Goal: Information Seeking & Learning: Learn about a topic

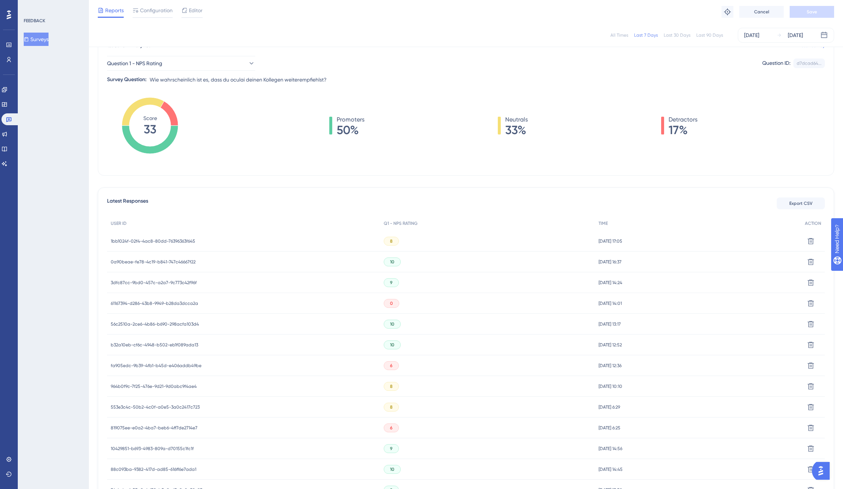
click at [161, 240] on span "1bb1024f-02f4-4ac8-80dd-76396363f645" at bounding box center [153, 241] width 84 height 6
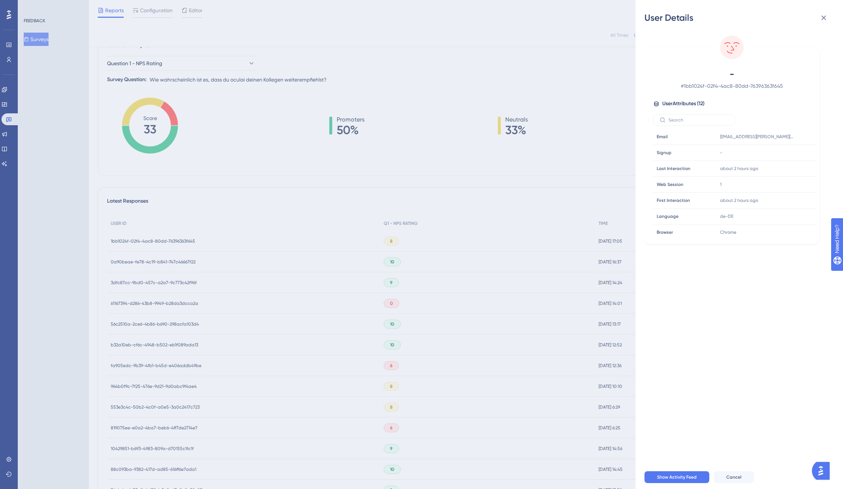
click at [161, 237] on div "User Details - # 1bb1024f-02f4-4ac8-80dd-76396363f645 User Attributes ( 12 ) Em…" at bounding box center [421, 244] width 843 height 489
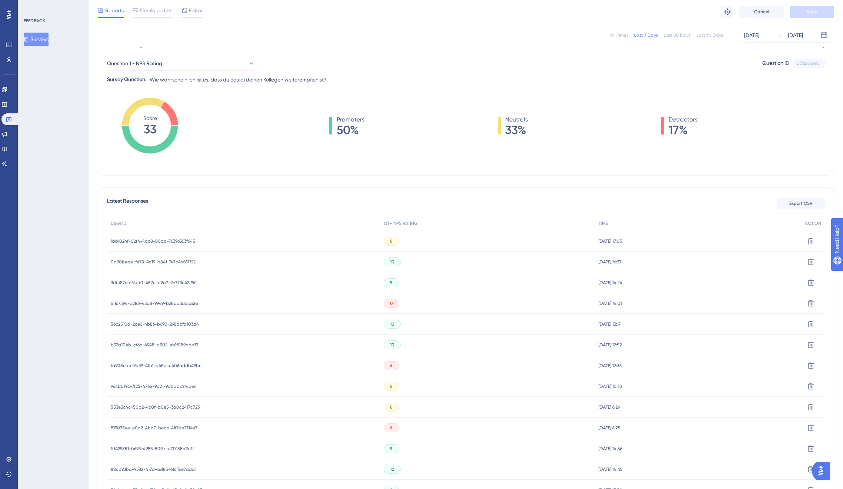
click at [175, 358] on div "fa905edc-9b39-4fb1-b45d-e406addb49be fa905edc-9b39-4fb1-b45d-e406addb49be" at bounding box center [156, 365] width 91 height 21
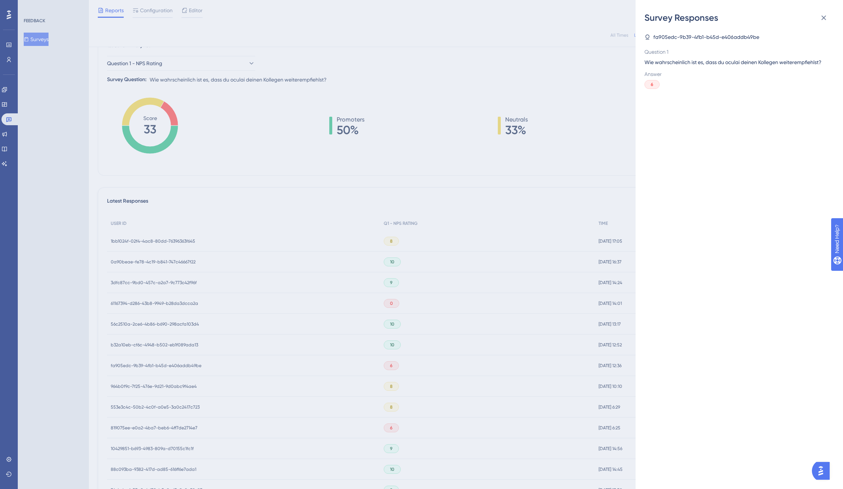
click at [173, 362] on div "Survey Responses fa905edc-9b39-4fb1-b45d-e406addb49be Question 1 Wie wahrschein…" at bounding box center [421, 244] width 843 height 489
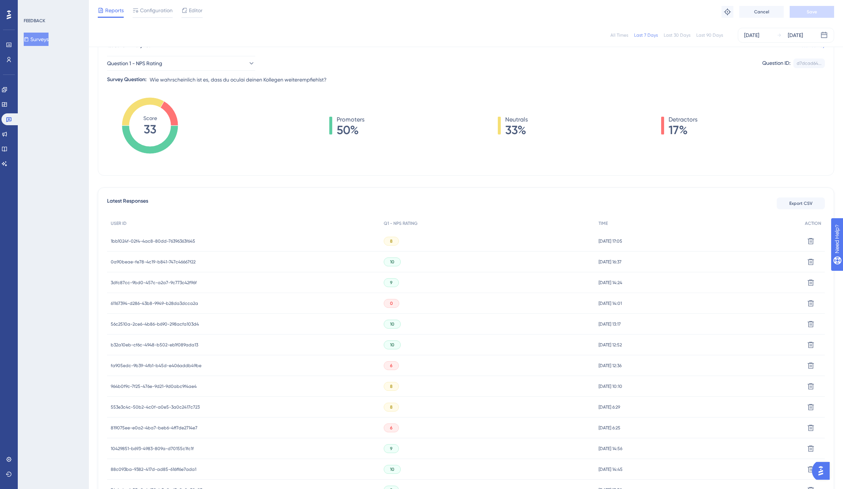
click at [172, 365] on span "fa905edc-9b39-4fb1-b45d-e406addb49be" at bounding box center [156, 365] width 91 height 6
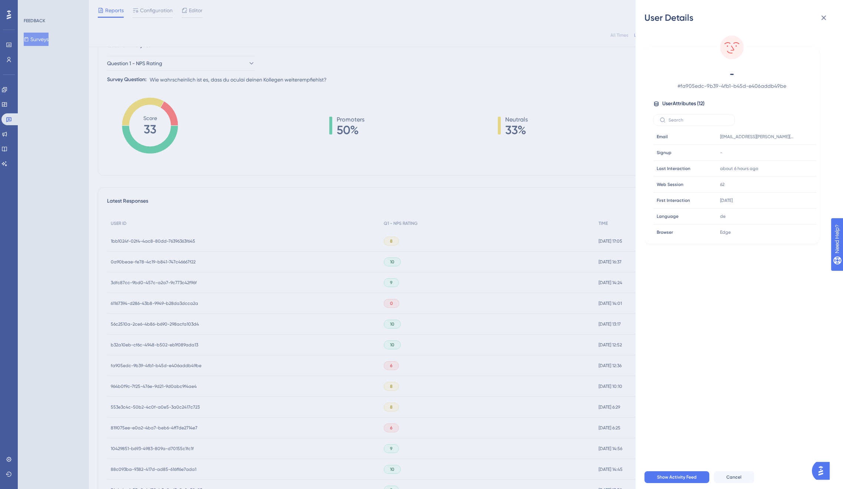
click at [172, 365] on div "User Details - # fa905edc-9b39-4fb1-b45d-e406addb49be User Attributes ( 12 ) Em…" at bounding box center [421, 244] width 843 height 489
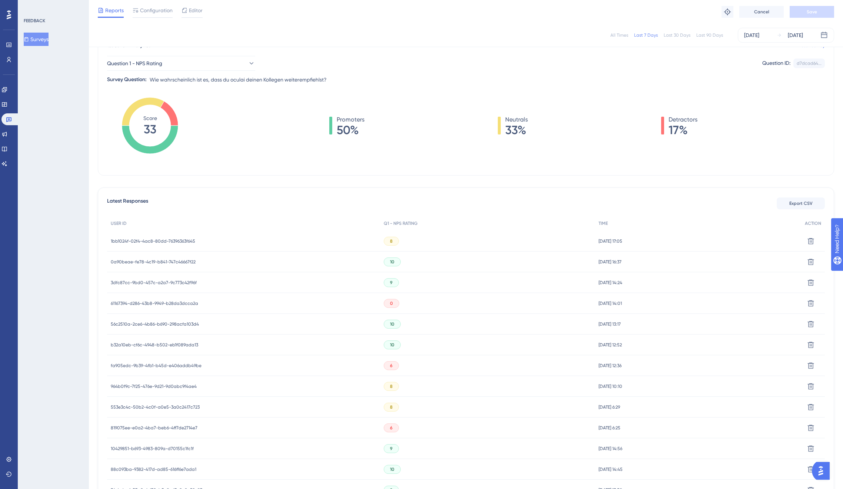
click at [169, 385] on span "964b0f9c-7f25-476e-9d21-9d0abc9f4ae4" at bounding box center [154, 386] width 86 height 6
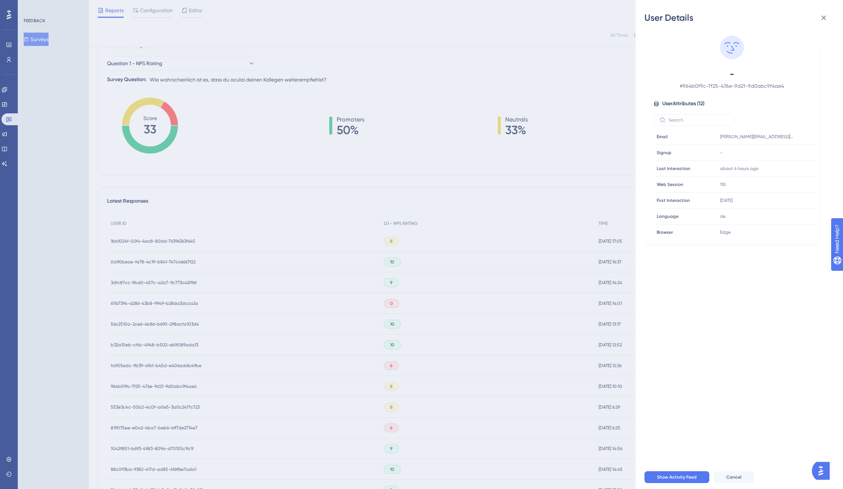
click at [169, 385] on div "User Details - # 964b0f9c-7f25-476e-9d21-9d0abc9f4ae4 User Attributes ( 12 ) Em…" at bounding box center [421, 244] width 843 height 489
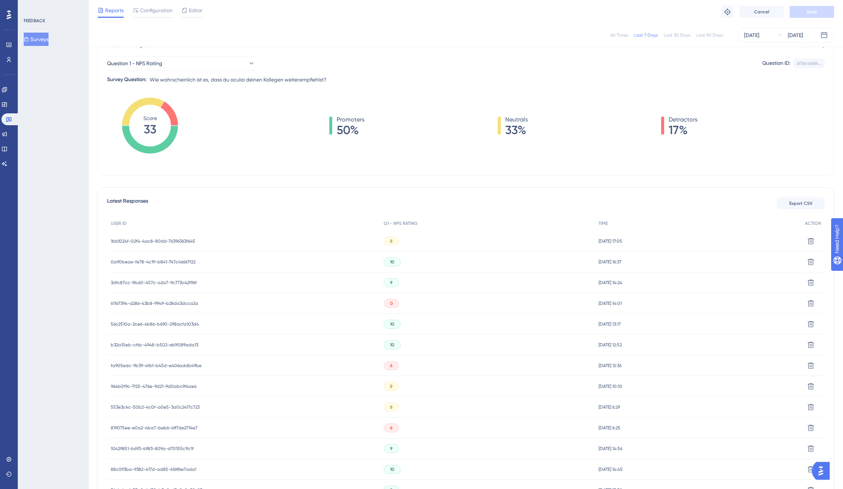
click at [171, 404] on span "553e3c4c-50b2-4c0f-a0e5-3a0c2417c723" at bounding box center [155, 407] width 89 height 6
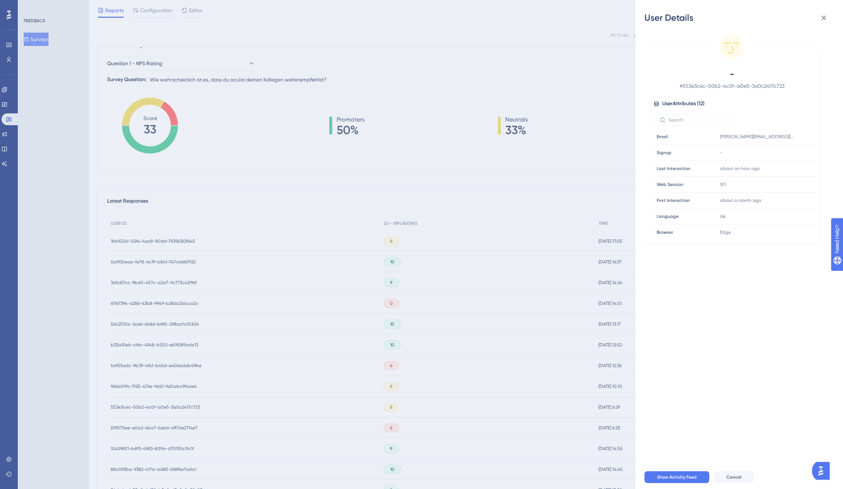
click at [171, 404] on div "User Details - # 553e3c4c-50b2-4c0f-a0e5-3a0c2417c723 User Attributes ( 12 ) Em…" at bounding box center [421, 244] width 843 height 489
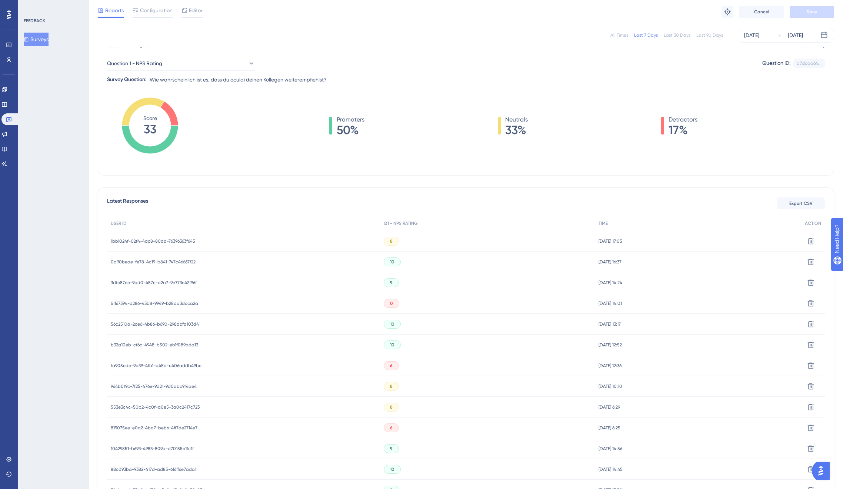
click at [169, 428] on span "819075ee-e0a2-4ba7-beb6-4ff7de2714e7" at bounding box center [154, 428] width 87 height 6
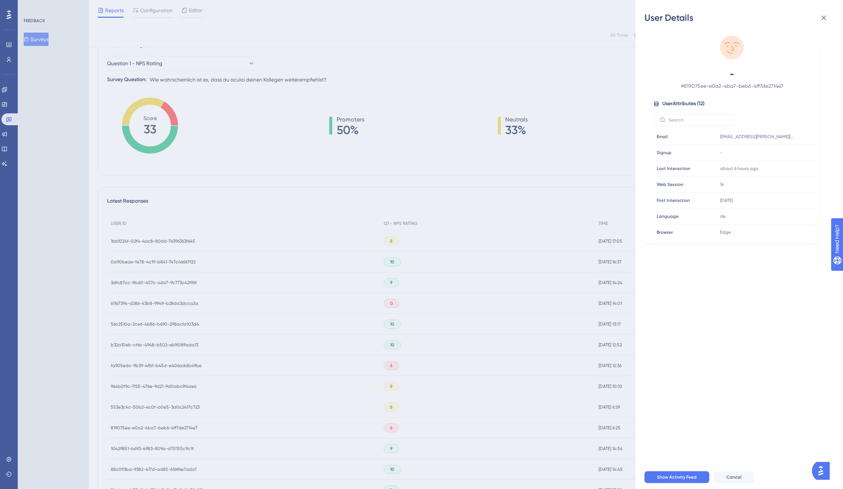
click at [169, 428] on div "User Details - # 819075ee-e0a2-4ba7-beb6-4ff7de2714e7 User Attributes ( 12 ) Em…" at bounding box center [421, 244] width 843 height 489
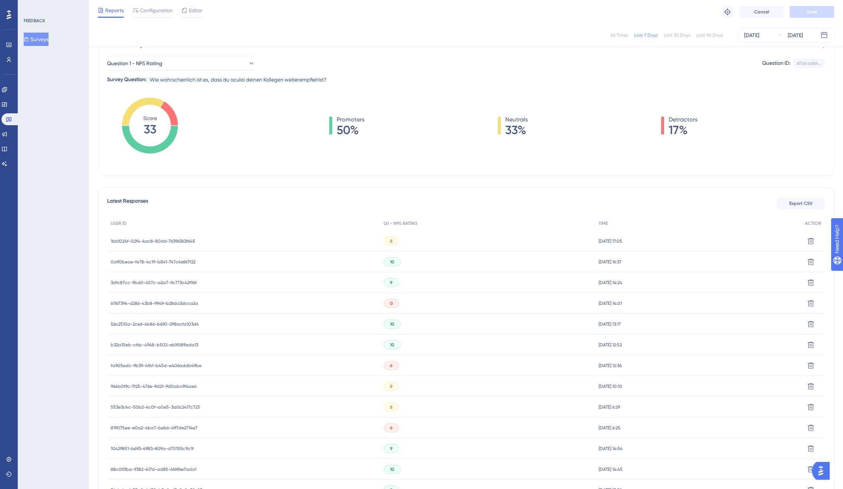
click at [171, 450] on span "10429851-b693-4983-809a-d70155c1fc1f" at bounding box center [152, 448] width 83 height 6
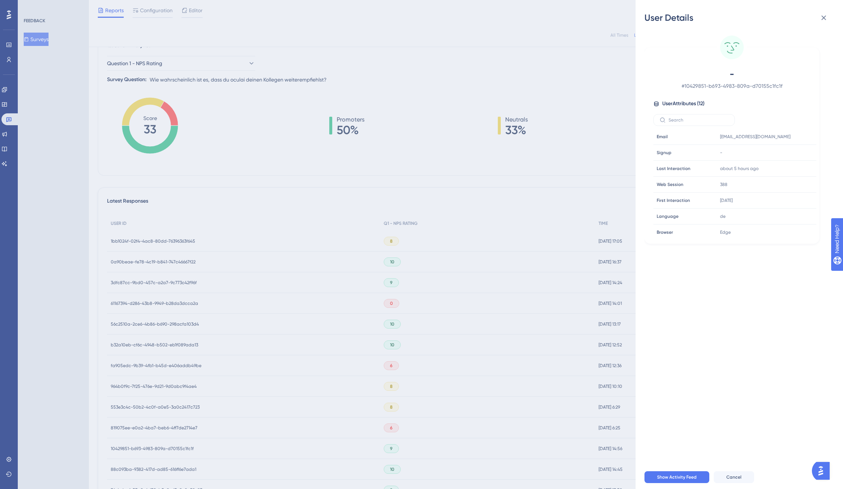
click at [171, 450] on div "User Details - # 10429851-b693-4983-809a-d70155c1fc1f User Attributes ( 12 ) Em…" at bounding box center [421, 244] width 843 height 489
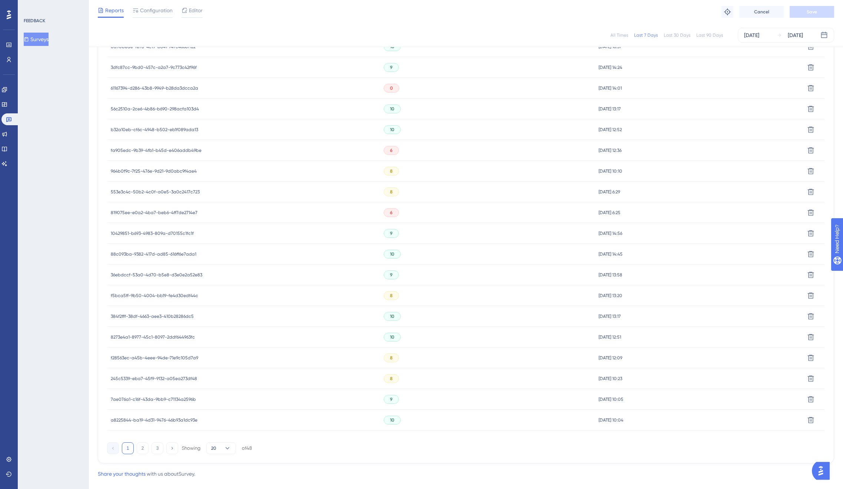
scroll to position [47, 0]
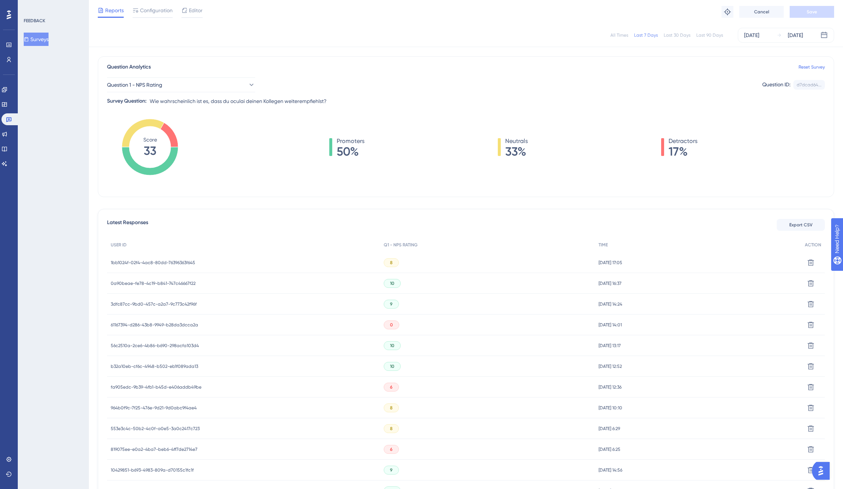
click at [157, 325] on span "61167394-d286-43b8-9949-b28da3dcca2a" at bounding box center [154, 325] width 87 height 6
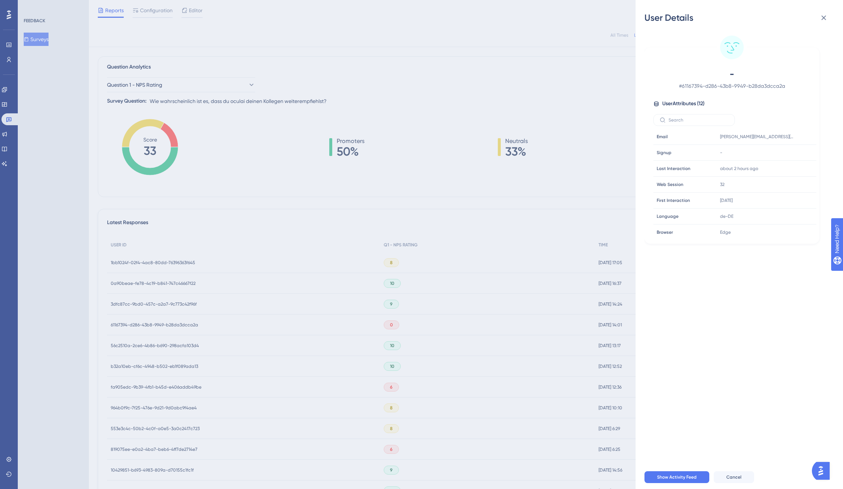
click at [157, 325] on div "User Details - # 61167394-d286-43b8-9949-b28da3dcca2a User Attributes ( 12 ) Em…" at bounding box center [421, 244] width 843 height 489
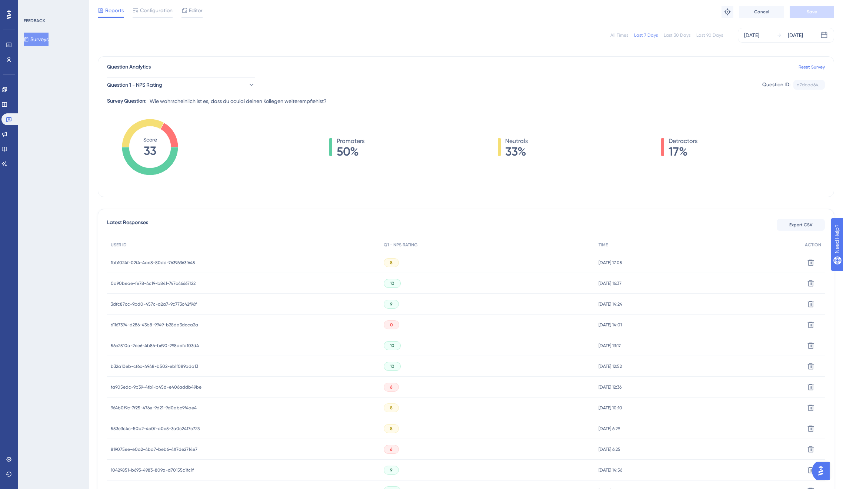
click at [163, 345] on span "56c2510a-2ce6-4b86-b690-298acfa103d4" at bounding box center [155, 345] width 88 height 6
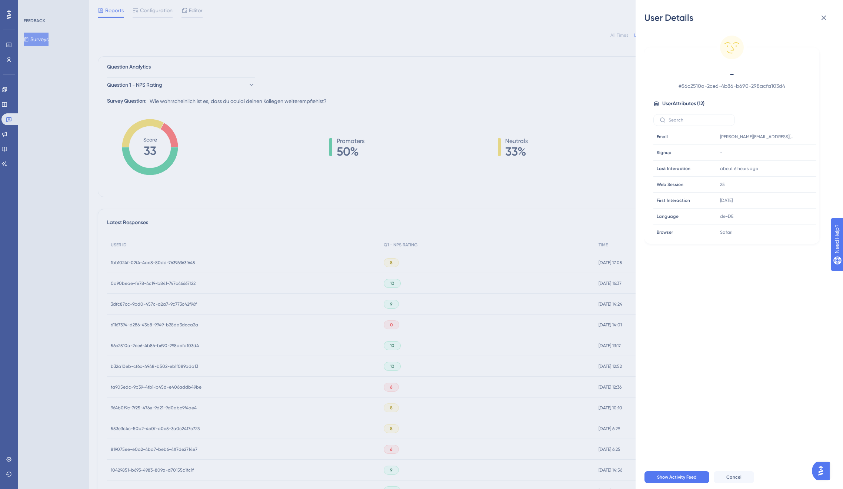
click at [163, 345] on div "User Details - # 56c2510a-2ce6-4b86-b690-298acfa103d4 User Attributes ( 12 ) Em…" at bounding box center [421, 244] width 843 height 489
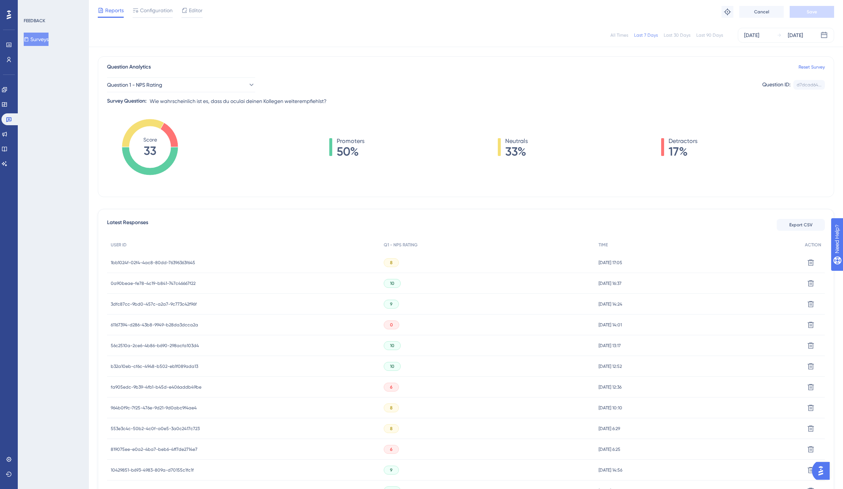
click at [161, 368] on span "b32a10eb-cf6c-4948-b502-eb1f089ada13" at bounding box center [154, 366] width 87 height 6
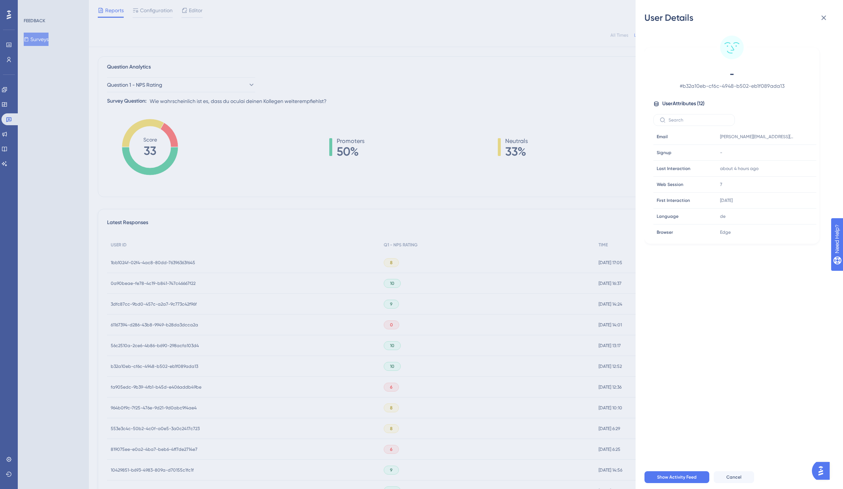
click at [161, 368] on div "User Details - # b32a10eb-cf6c-4948-b502-eb1f089ada13 User Attributes ( 12 ) Em…" at bounding box center [421, 244] width 843 height 489
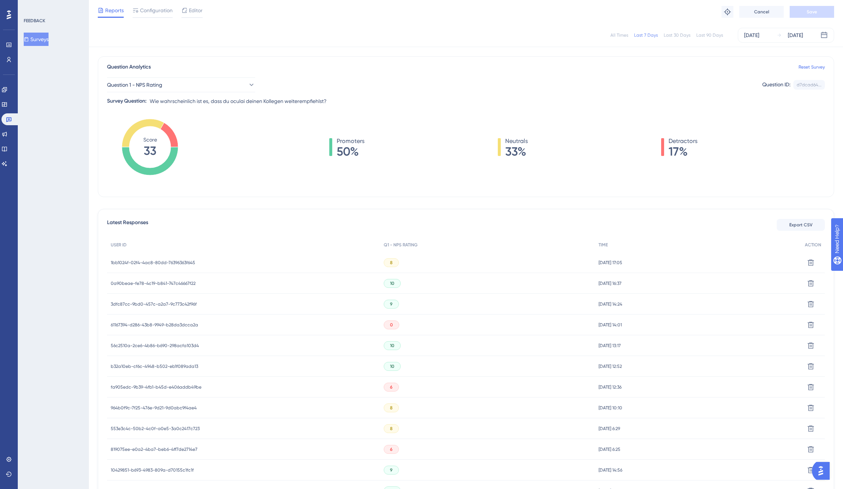
click at [161, 387] on span "fa905edc-9b39-4fb1-b45d-e406addb49be" at bounding box center [156, 387] width 91 height 6
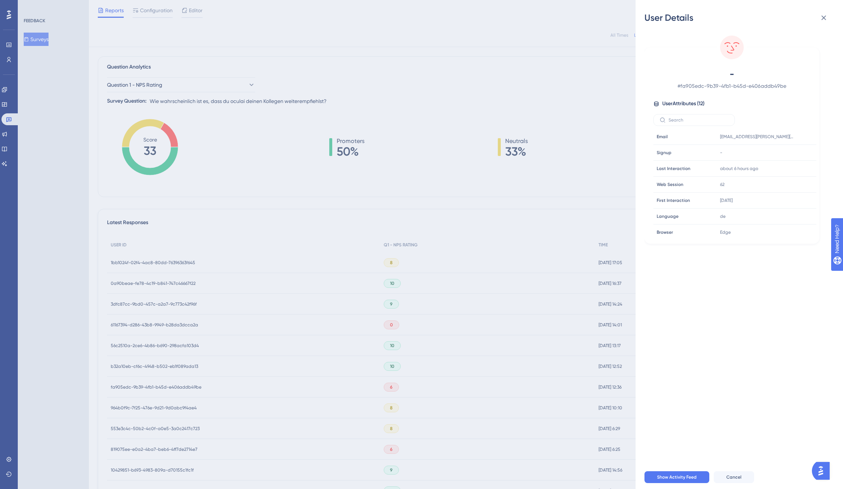
click at [161, 407] on div "User Details - # fa905edc-9b39-4fb1-b45d-e406addb49be User Attributes ( 12 ) Em…" at bounding box center [421, 244] width 843 height 489
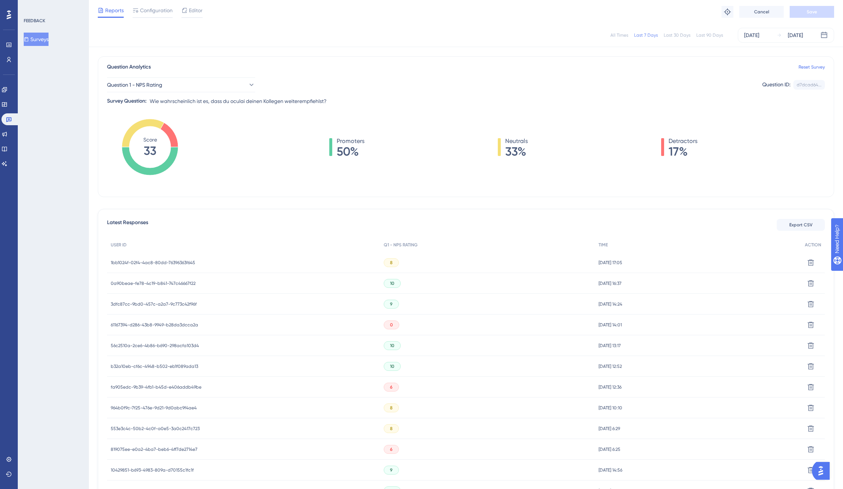
click at [161, 404] on div "964b0f9c-7f25-476e-9d21-9d0abc9f4ae4 964b0f9c-7f25-476e-9d21-9d0abc9f4ae4" at bounding box center [154, 407] width 86 height 21
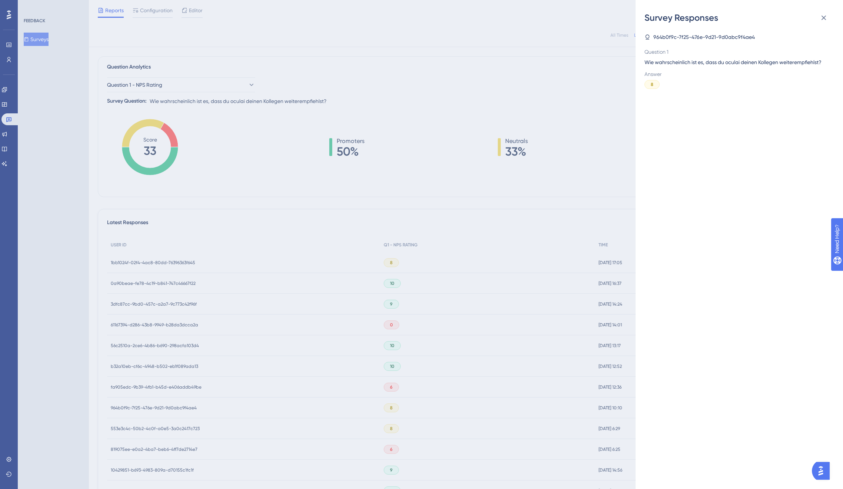
click at [161, 407] on div "Survey Responses 964b0f9c-7f25-476e-9d21-9d0abc9f4ae4 Question 1 Wie wahrschein…" at bounding box center [421, 244] width 843 height 489
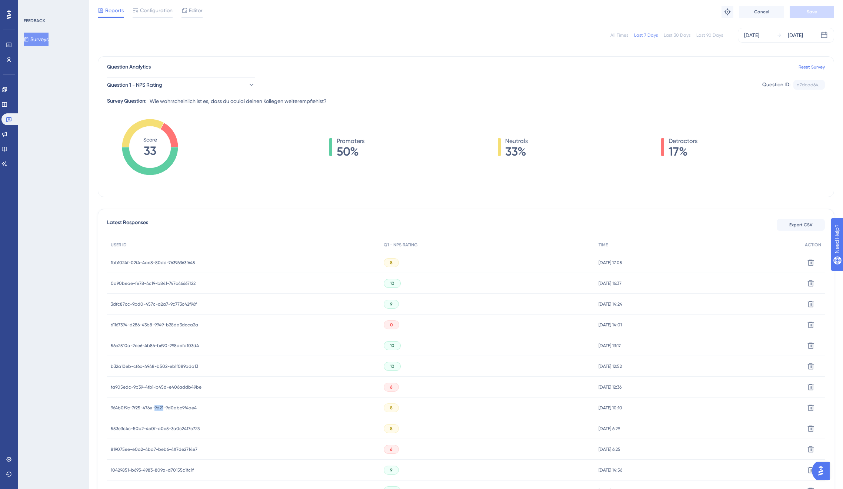
click at [161, 408] on span "964b0f9c-7f25-476e-9d21-9d0abc9f4ae4" at bounding box center [154, 408] width 86 height 6
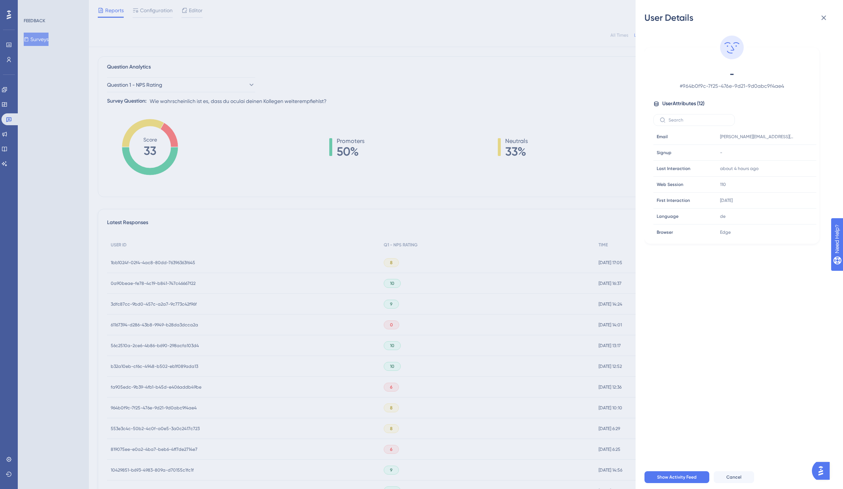
click at [161, 408] on div "User Details - # 964b0f9c-7f25-476e-9d21-9d0abc9f4ae4 User Attributes ( 12 ) Em…" at bounding box center [421, 244] width 843 height 489
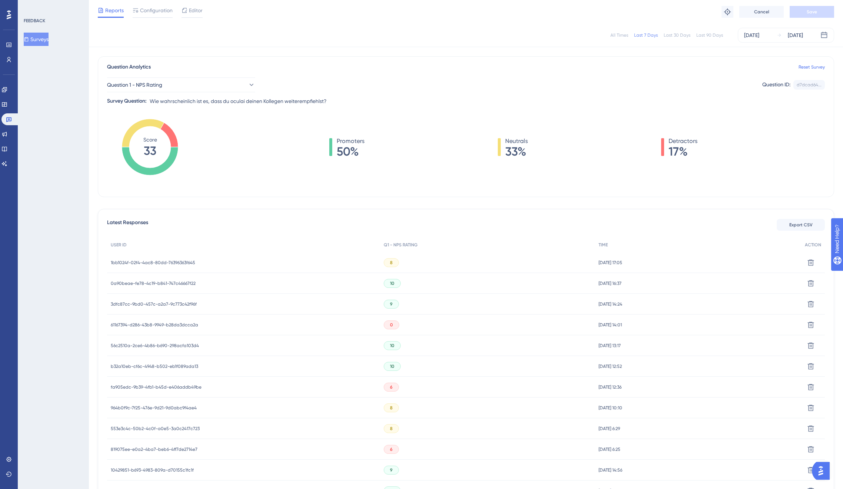
scroll to position [297, 0]
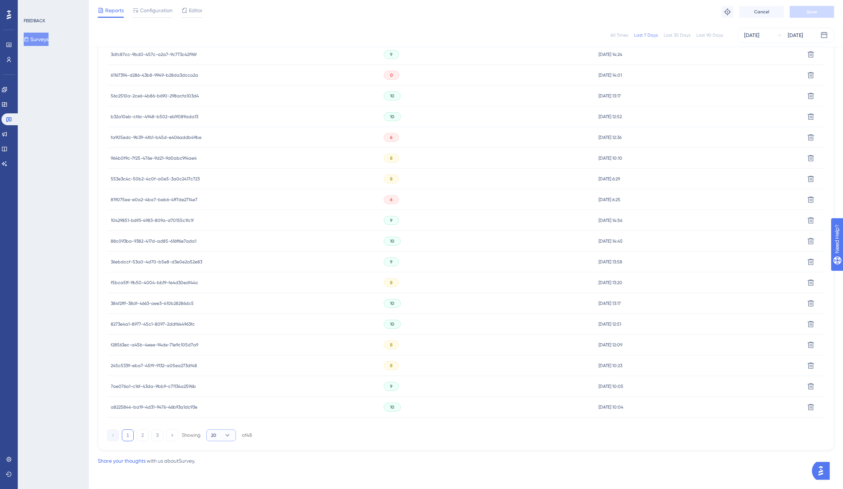
click at [215, 438] on button "20" at bounding box center [221, 435] width 30 height 12
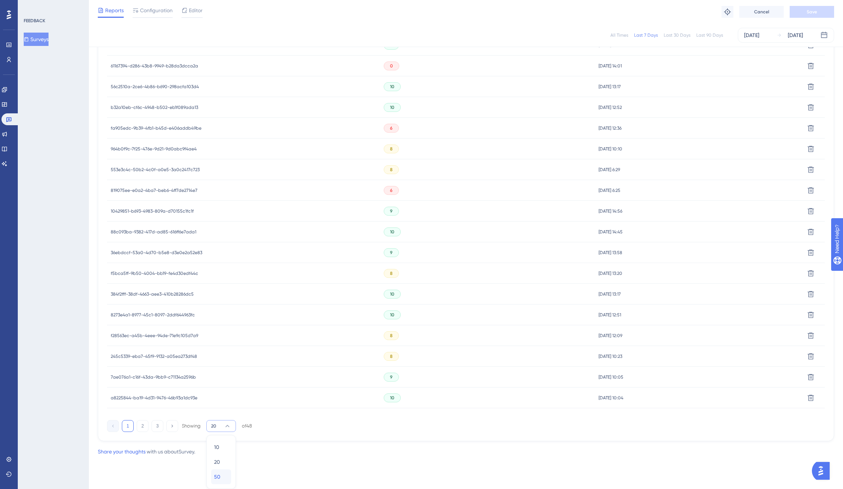
click at [219, 475] on span "50" at bounding box center [217, 476] width 6 height 9
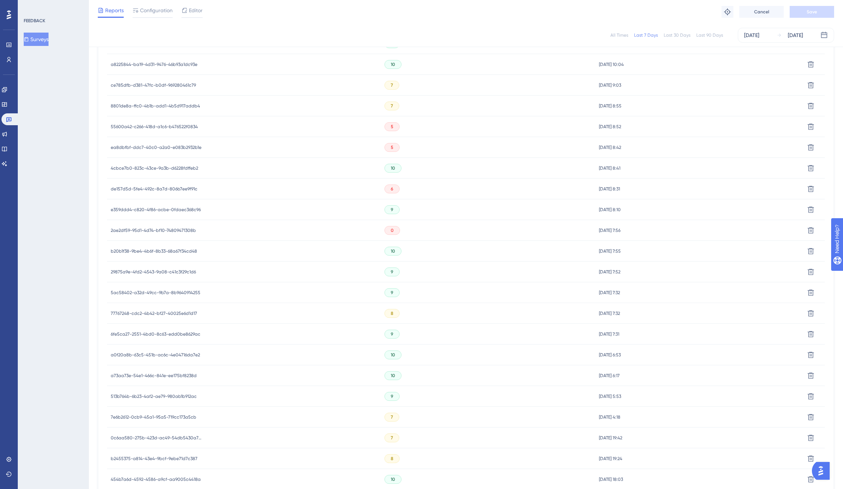
scroll to position [569, 0]
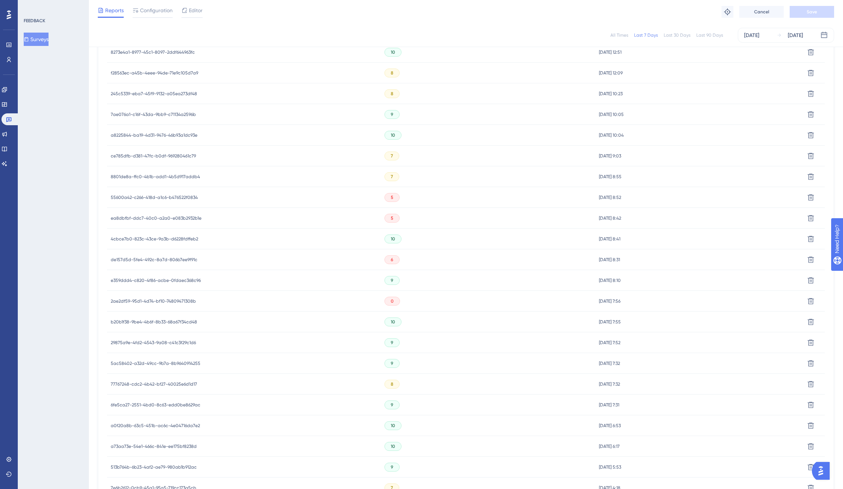
click at [144, 194] on span "55600a42-c266-418d-a1c6-b476522f0834" at bounding box center [154, 197] width 87 height 6
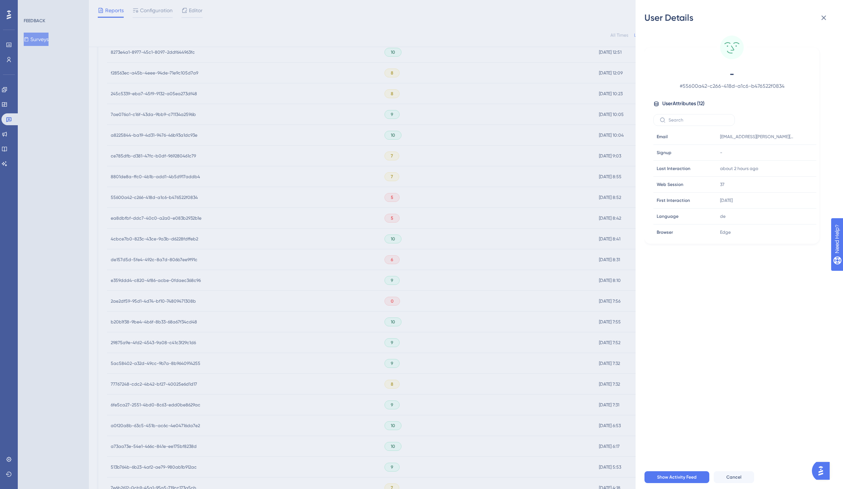
click at [145, 197] on div "User Details - # 55600a42-c266-418d-a1c6-b476522f0834 User Attributes ( 12 ) Em…" at bounding box center [421, 244] width 843 height 489
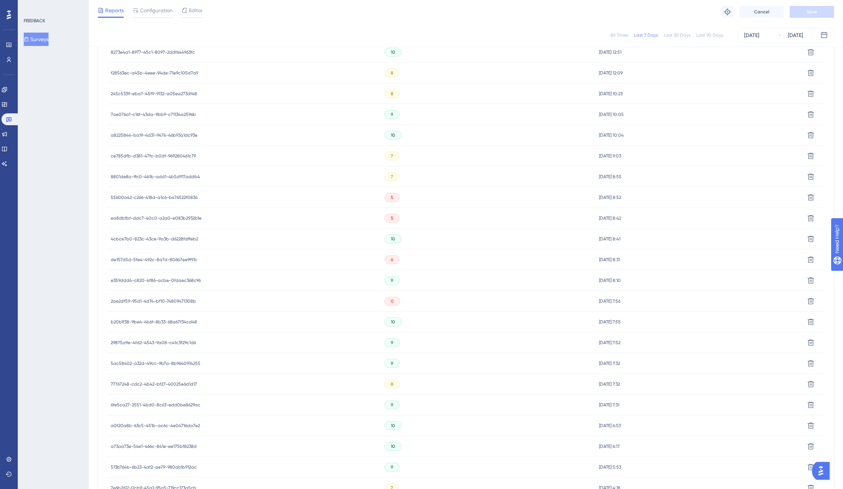
click at [152, 216] on span "ea8dbfbf-ddc7-40c0-a2a0-e083b2932b1e" at bounding box center [156, 218] width 91 height 6
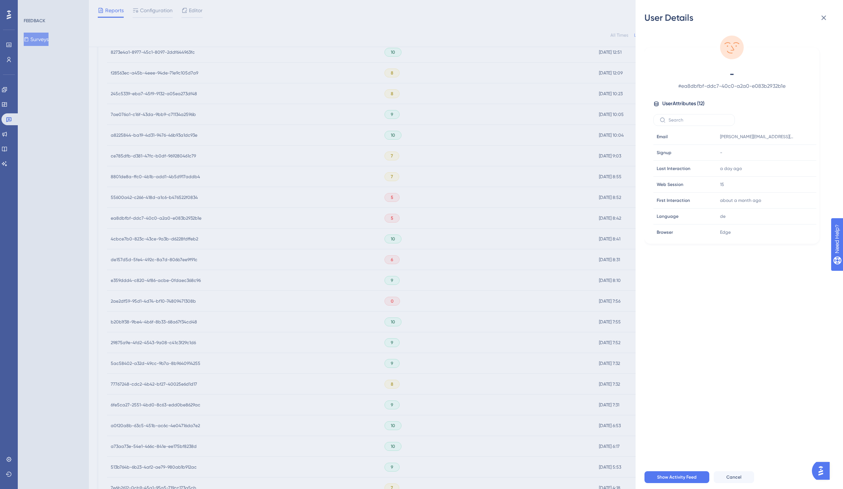
click at [152, 216] on div "User Details - # ea8dbfbf-ddc7-40c0-a2a0-e083b2932b1e User Attributes ( 12 ) Em…" at bounding box center [421, 244] width 843 height 489
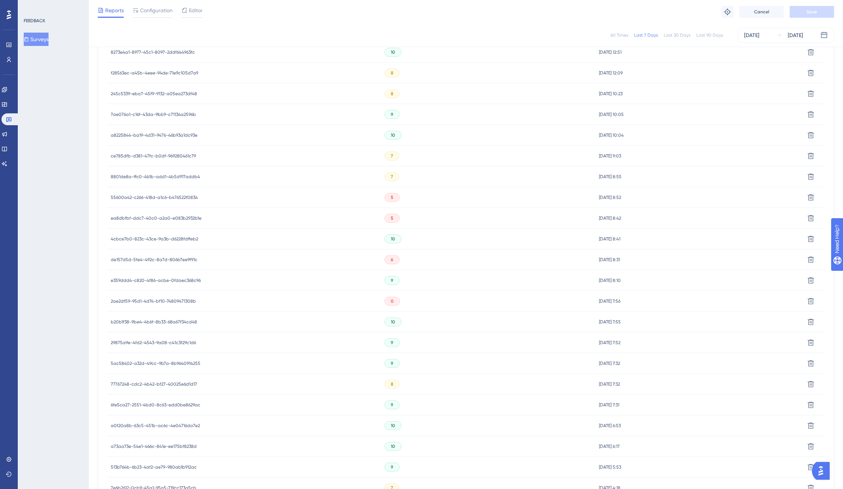
click at [160, 257] on span "de157d5d-5fe4-492c-8a7d-806b7ee9f91c" at bounding box center [154, 260] width 87 height 6
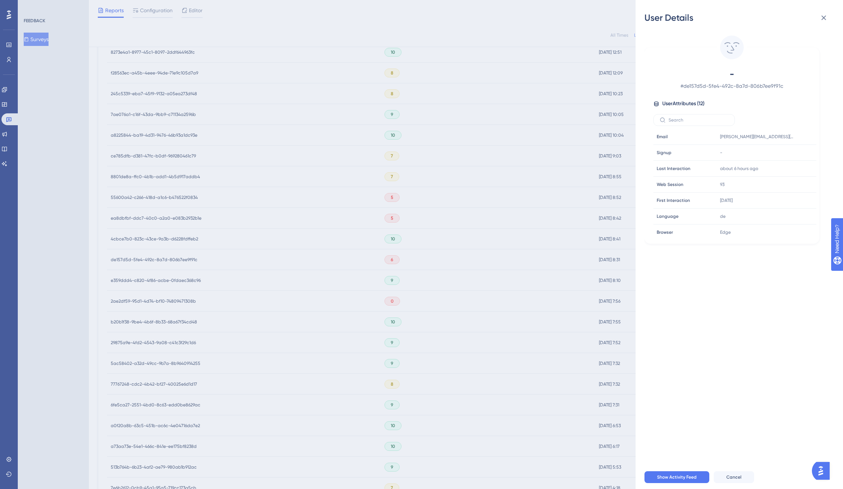
click at [160, 257] on div "User Details - # de157d5d-5fe4-492c-8a7d-806b7ee9f91c User Attributes ( 12 ) Em…" at bounding box center [421, 244] width 843 height 489
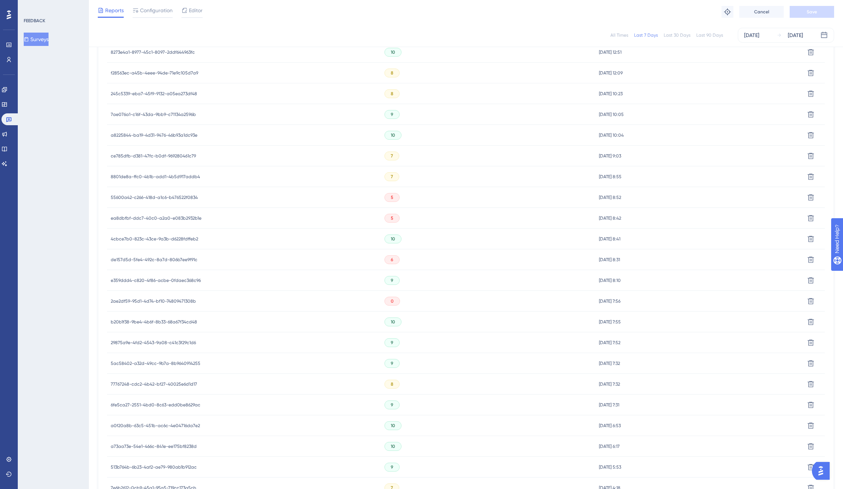
click at [163, 300] on span "2ae2df59-95d1-4d74-bf10-74809471308b" at bounding box center [153, 301] width 85 height 6
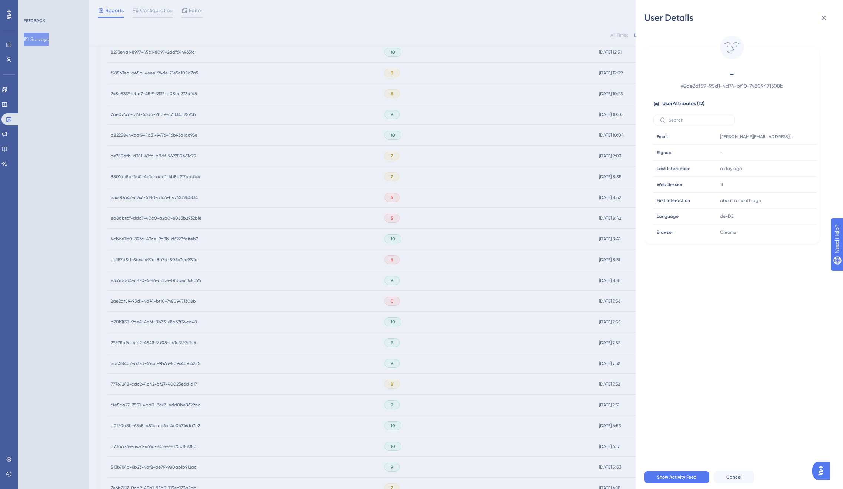
click at [163, 299] on div "User Details - # 2ae2df59-95d1-4d74-bf10-74809471308b User Attributes ( 12 ) Em…" at bounding box center [421, 244] width 843 height 489
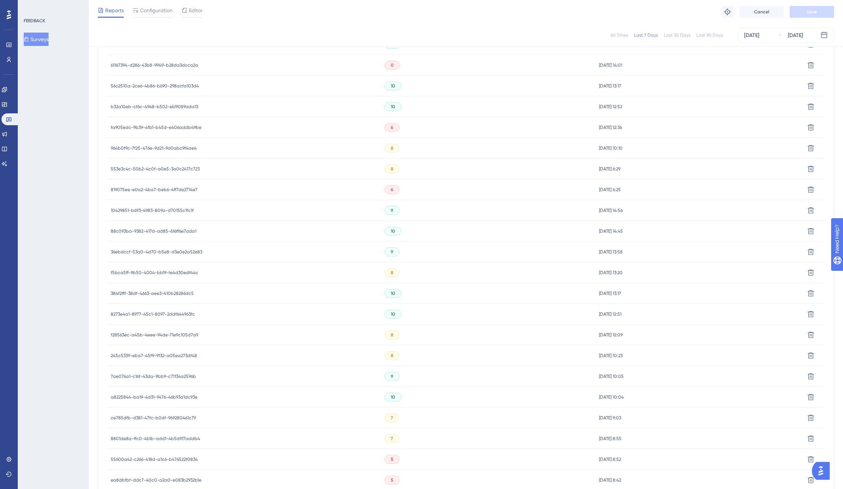
scroll to position [302, 0]
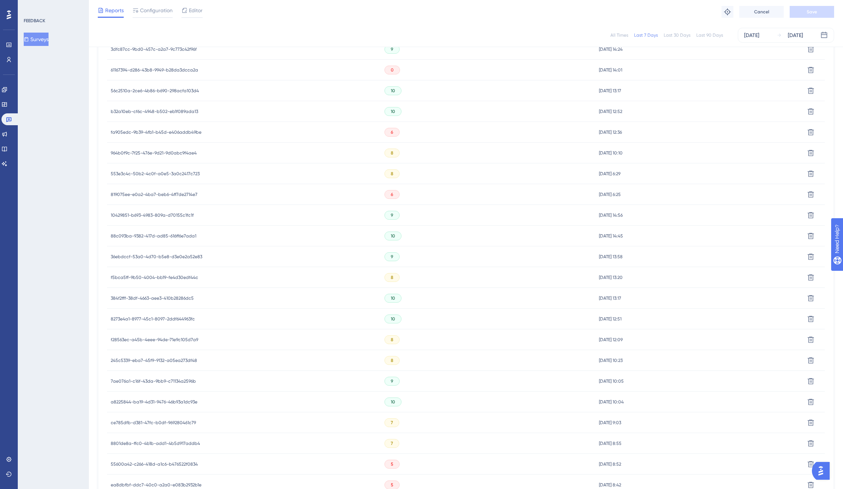
click at [166, 193] on span "819075ee-e0a2-4ba7-beb6-4ff7de2714e7" at bounding box center [154, 194] width 87 height 6
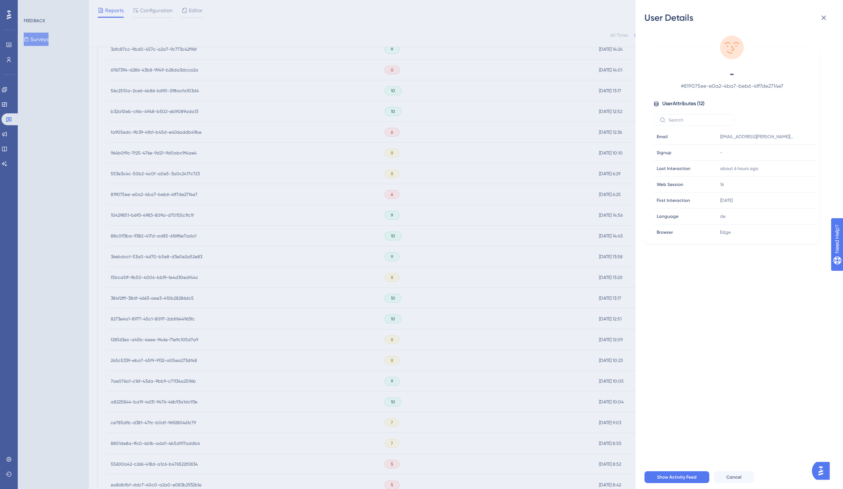
click at [165, 195] on div "User Details - # 819075ee-e0a2-4ba7-beb6-4ff7de2714e7 User Attributes ( 12 ) Em…" at bounding box center [421, 244] width 843 height 489
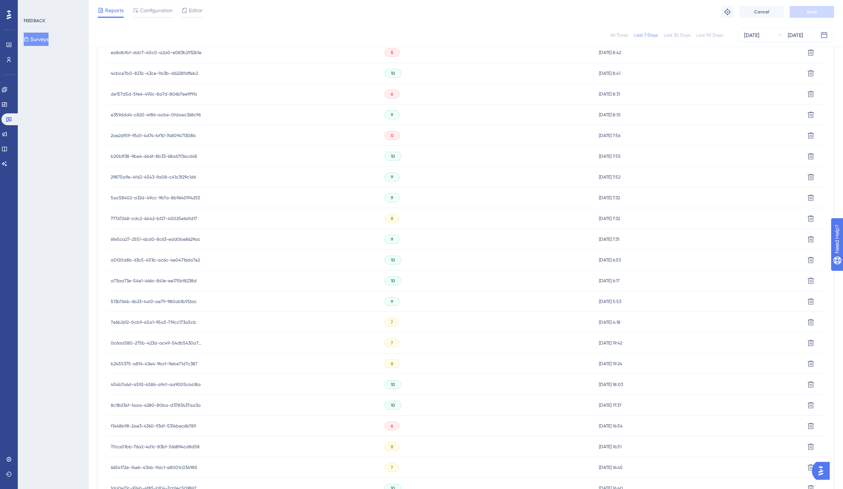
scroll to position [863, 0]
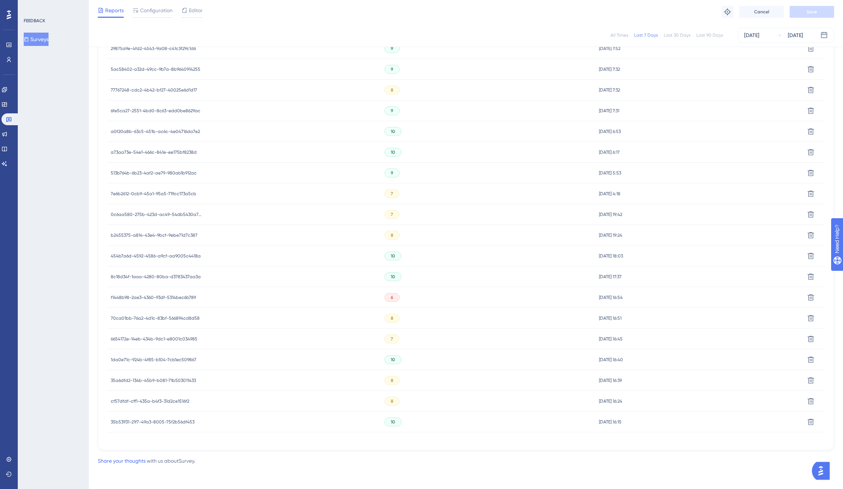
click at [160, 296] on span "f1448b98-2ae3-4360-93df-5314bec6b789" at bounding box center [153, 297] width 85 height 6
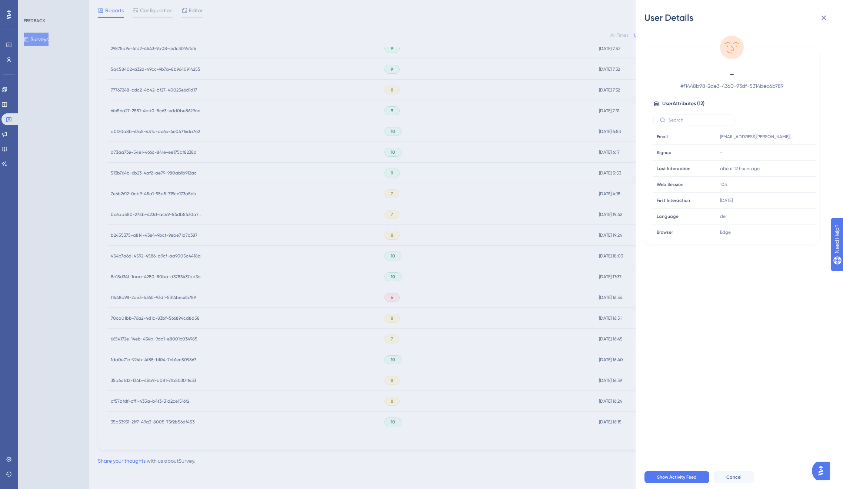
click at [160, 296] on div "User Details - # f1448b98-2ae3-4360-93df-5314bec6b789 User Attributes ( 12 ) Em…" at bounding box center [421, 244] width 843 height 489
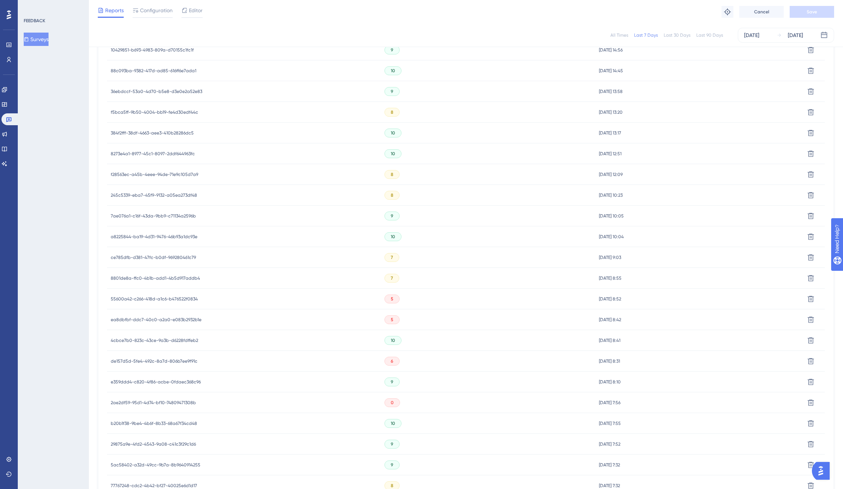
scroll to position [472, 0]
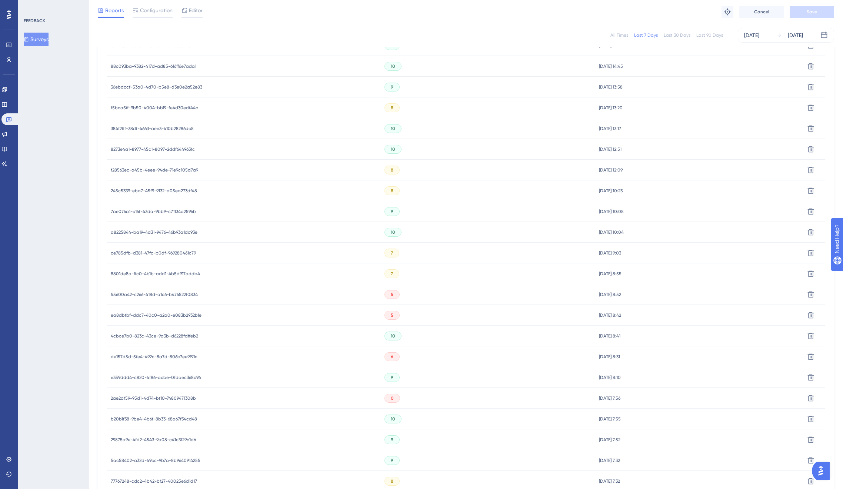
click at [168, 392] on div "2ae2df59-95d1-4d74-bf10-74809471308b 2ae2df59-95d1-4d74-bf10-74809471308b" at bounding box center [153, 398] width 85 height 21
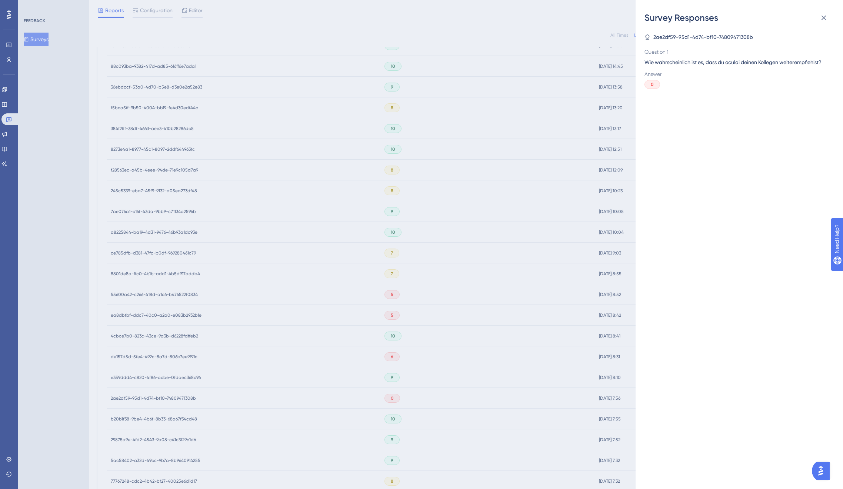
click at [167, 399] on div "Survey Responses 2ae2df59-95d1-4d74-bf10-74809471308b Question 1 Wie wahrschein…" at bounding box center [421, 244] width 843 height 489
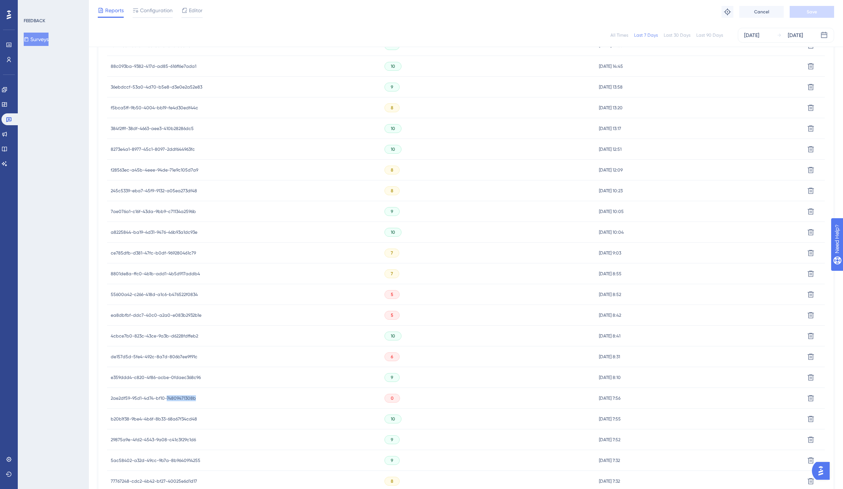
click at [167, 399] on span "2ae2df59-95d1-4d74-bf10-74809471308b" at bounding box center [153, 398] width 85 height 6
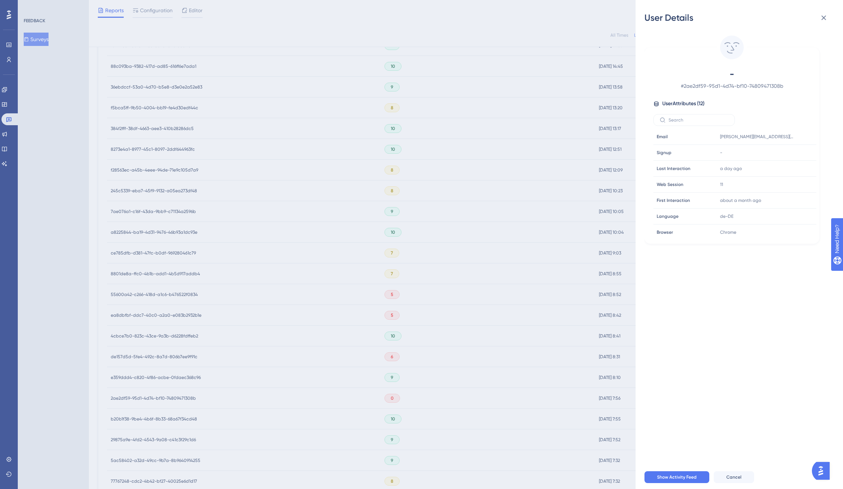
click at [167, 399] on div "User Details - # 2ae2df59-95d1-4d74-bf10-74809471308b User Attributes ( 12 ) Em…" at bounding box center [421, 244] width 843 height 489
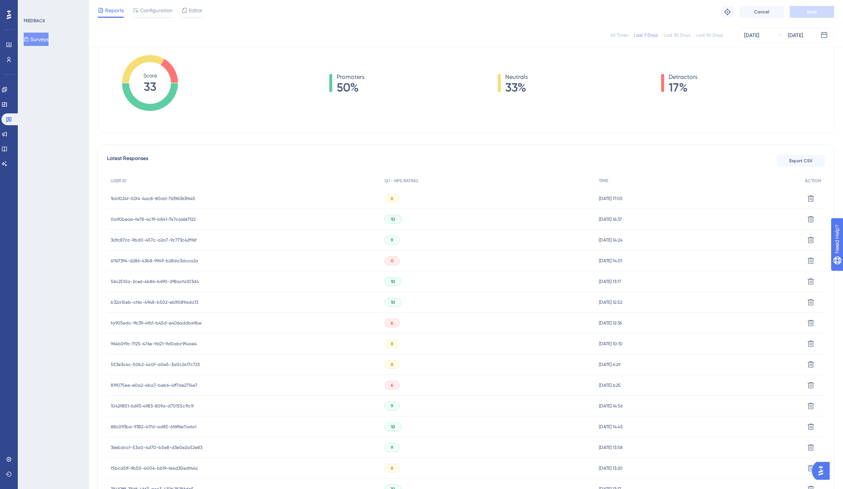
scroll to position [70, 0]
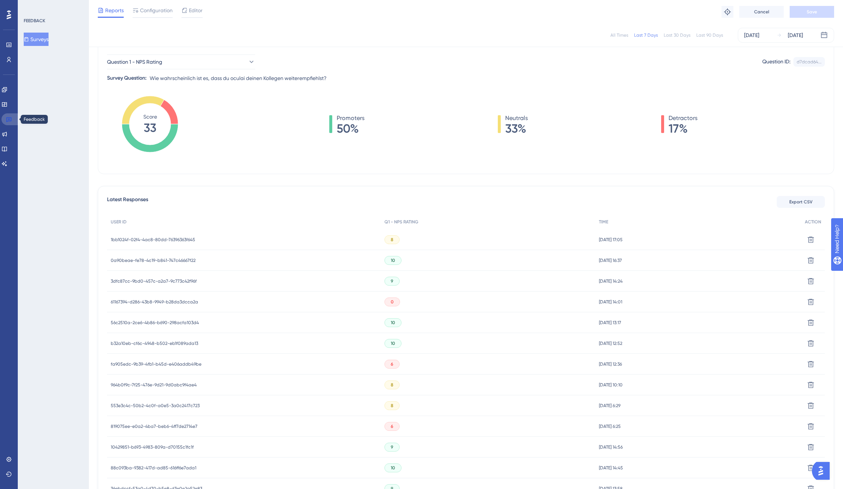
click at [10, 121] on icon at bounding box center [8, 119] width 5 height 5
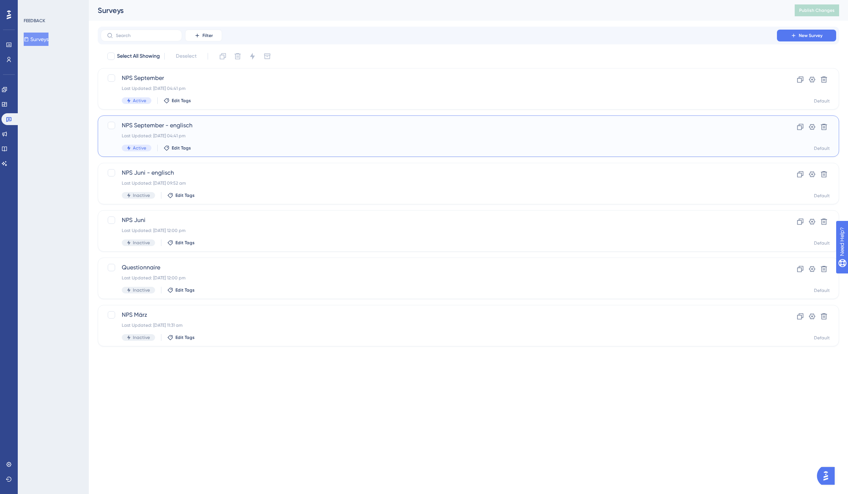
click at [180, 122] on span "NPS September - englisch" at bounding box center [439, 125] width 634 height 9
